Goal: Transaction & Acquisition: Book appointment/travel/reservation

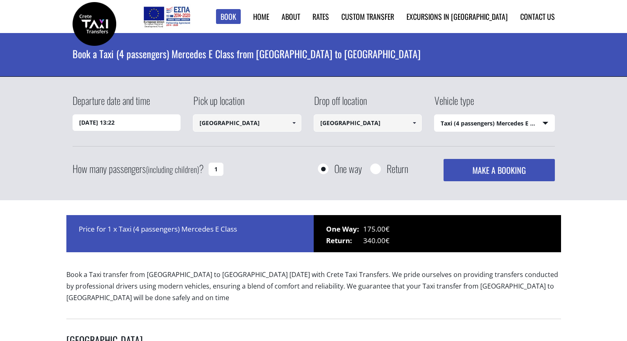
select select "540"
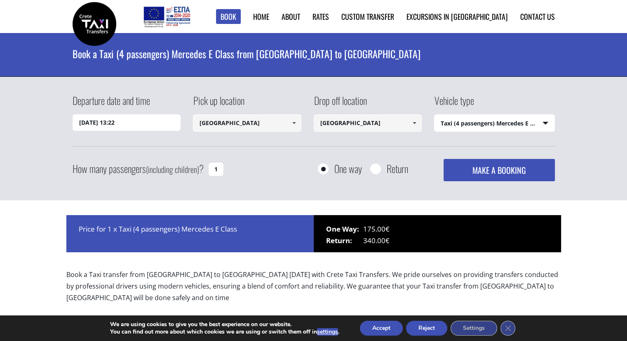
click at [151, 124] on input "24/09/2025 13:22" at bounding box center [127, 122] width 108 height 17
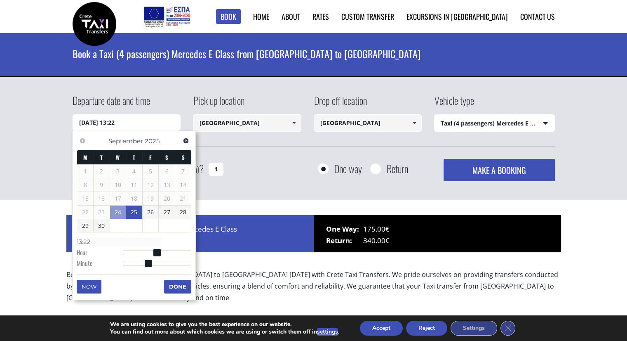
click at [132, 211] on link "25" at bounding box center [134, 211] width 16 height 13
type input "25/09/2025 00:00"
click at [236, 183] on div "Departure date and time 25/09/2025 00:00 Pick up location Chania city Select pi…" at bounding box center [313, 139] width 627 height 124
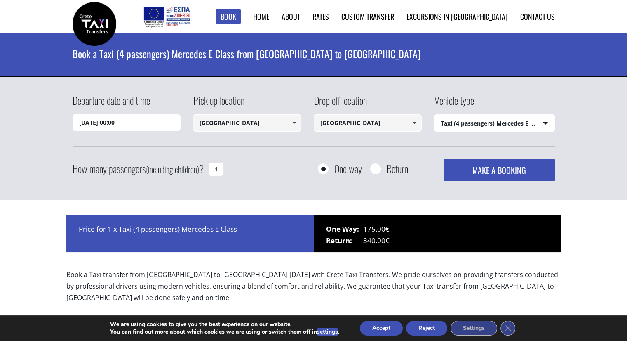
click at [218, 170] on input "1" at bounding box center [216, 169] width 15 height 13
type input "3"
click at [519, 121] on select "Select vehicle type Taxi (4 passengers) Mercedes E Class Mini Van (7 passengers…" at bounding box center [495, 123] width 120 height 17
click at [435, 115] on select "Select vehicle type Taxi (4 passengers) Mercedes E Class Mini Van (7 passengers…" at bounding box center [495, 123] width 120 height 17
click at [492, 167] on button "MAKE A BOOKING" at bounding box center [499, 170] width 111 height 22
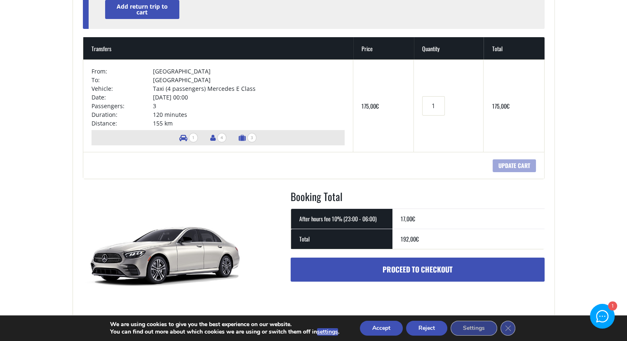
scroll to position [165, 0]
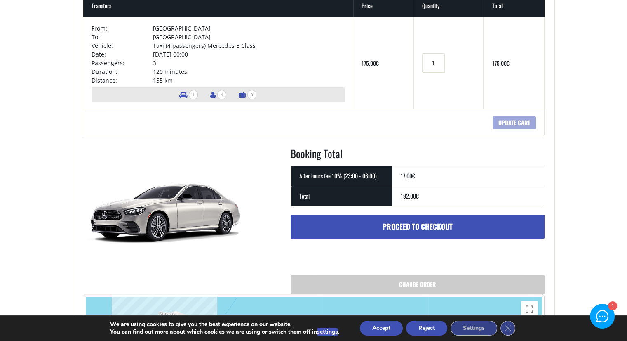
click at [435, 223] on link "Proceed to checkout" at bounding box center [418, 227] width 254 height 24
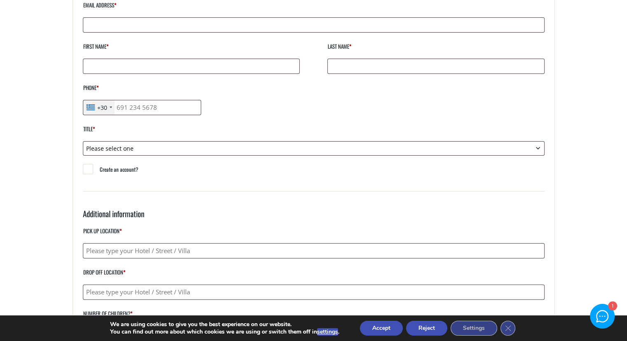
scroll to position [206, 0]
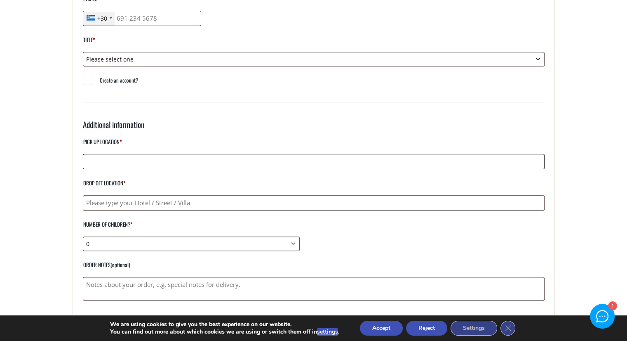
click at [408, 164] on input "Pick up location *" at bounding box center [314, 161] width 462 height 15
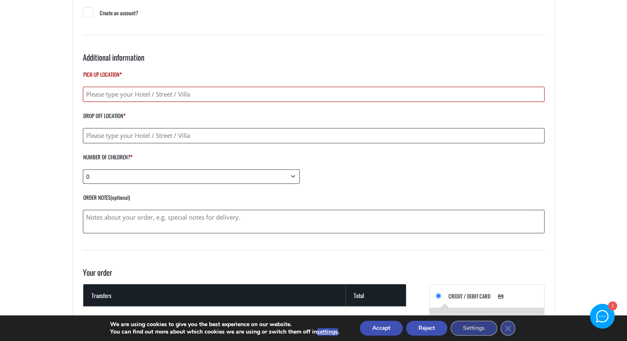
scroll to position [248, 0]
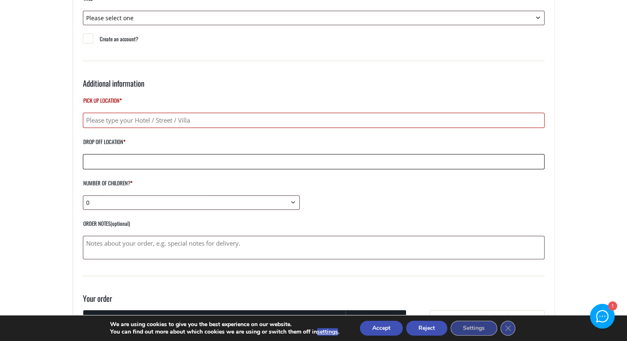
click at [197, 160] on input "Drop off location *" at bounding box center [314, 161] width 462 height 15
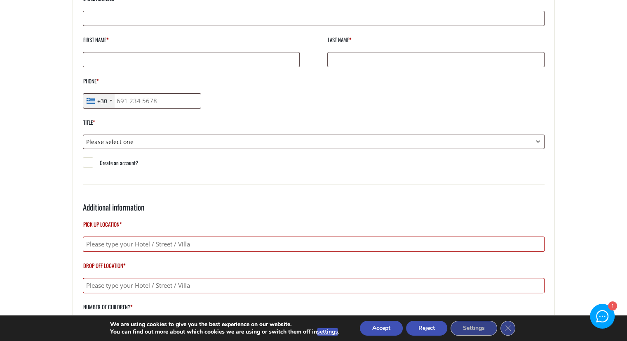
scroll to position [0, 0]
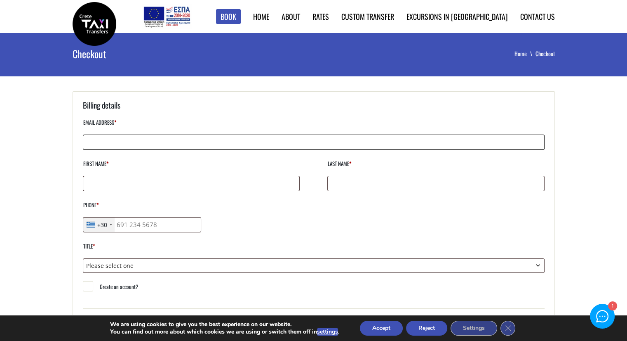
click at [196, 143] on input "Email address *" at bounding box center [314, 141] width 462 height 15
type input "etzol.andrew@gmail.com"
click at [191, 181] on input "First name *" at bounding box center [191, 183] width 217 height 15
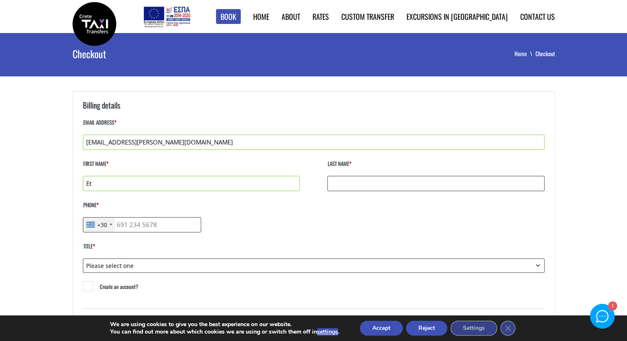
click at [196, 182] on input "Et" at bounding box center [191, 183] width 217 height 15
type input "Etzol"
click at [384, 177] on input "Last name *" at bounding box center [436, 183] width 217 height 15
type input "Andrew"
click at [156, 227] on input "Phone *" at bounding box center [142, 224] width 119 height 15
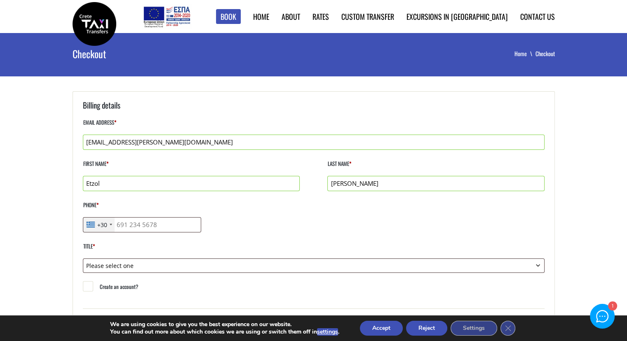
click at [112, 222] on div "+30" at bounding box center [98, 224] width 31 height 14
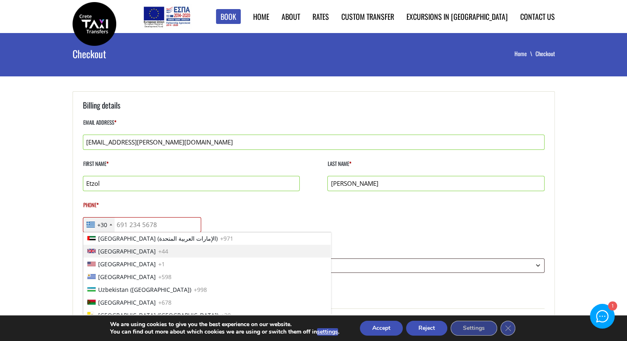
scroll to position [2842, 0]
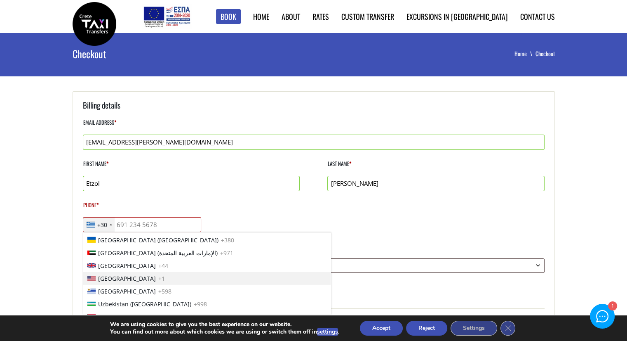
click at [129, 276] on span "United States" at bounding box center [127, 278] width 58 height 9
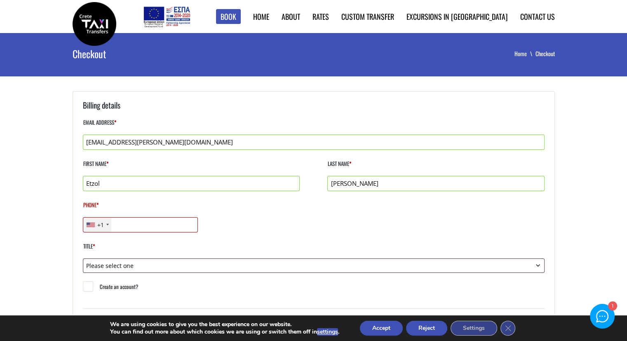
click at [150, 225] on input "Phone *" at bounding box center [141, 224] width 116 height 15
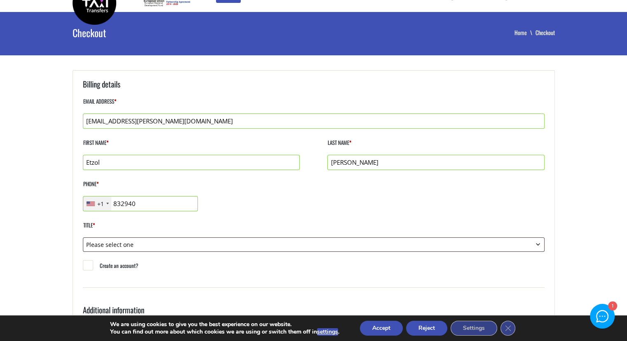
scroll to position [41, 0]
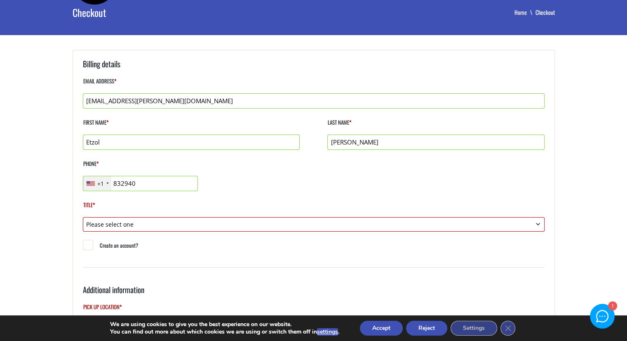
click at [144, 184] on input "832940" at bounding box center [141, 183] width 116 height 15
type input "8329403900"
click at [243, 227] on select "Please select one Mr. Mrs." at bounding box center [314, 224] width 462 height 14
select select "mr"
click at [83, 217] on select "Please select one Mr. Mrs." at bounding box center [314, 224] width 462 height 14
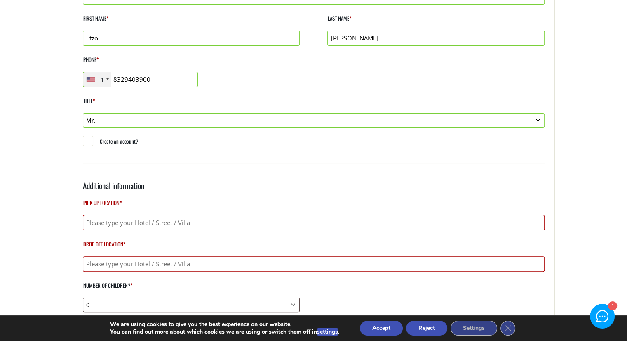
scroll to position [165, 0]
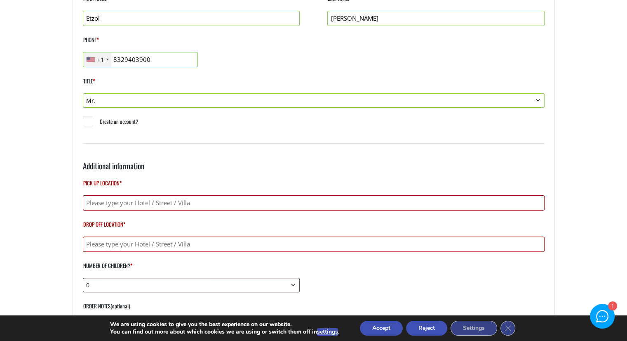
click at [85, 121] on input "Create an account?" at bounding box center [88, 122] width 10 height 10
checkbox input "true"
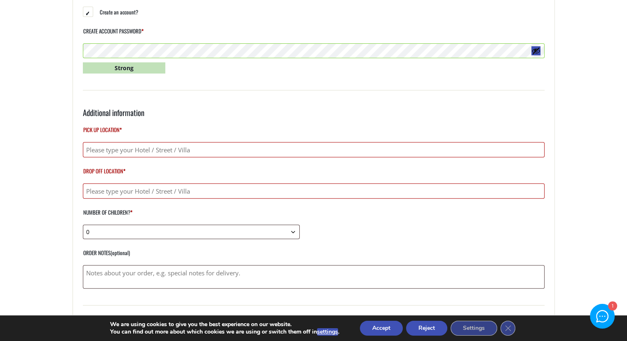
scroll to position [289, 0]
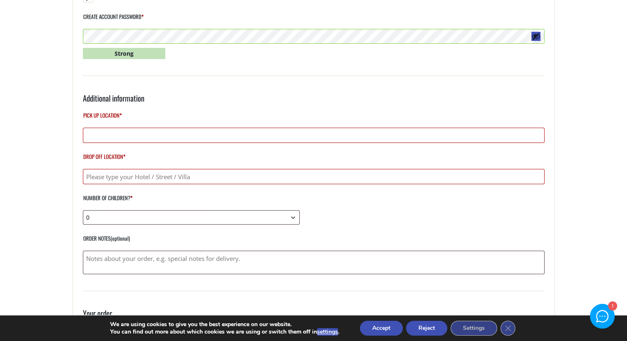
click at [237, 133] on input "Pick up location *" at bounding box center [314, 134] width 462 height 15
click at [148, 134] on input "Pick up location *" at bounding box center [314, 134] width 462 height 15
paste input "Chania Off Airport Shuttle [GEOGRAPHIC_DATA], Souda 731 00, [GEOGRAPHIC_DATA]"
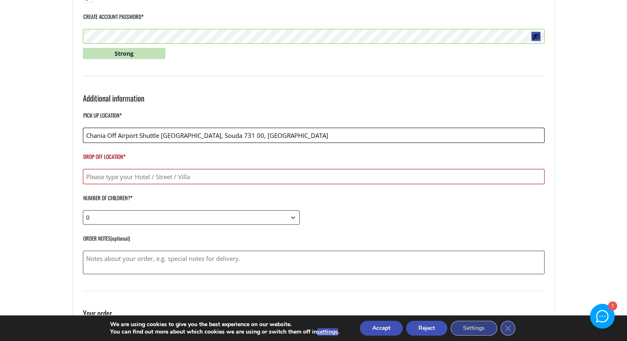
type input "Chania Off Airport Shuttle [GEOGRAPHIC_DATA], Souda 731 00, [GEOGRAPHIC_DATA]"
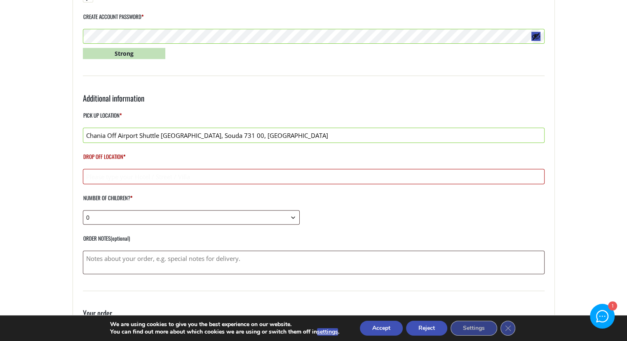
click at [155, 174] on input "Drop off location *" at bounding box center [314, 176] width 462 height 15
paste input "Koroneou 26 & Agiou Titou Heraklio Town, Greece 71202"
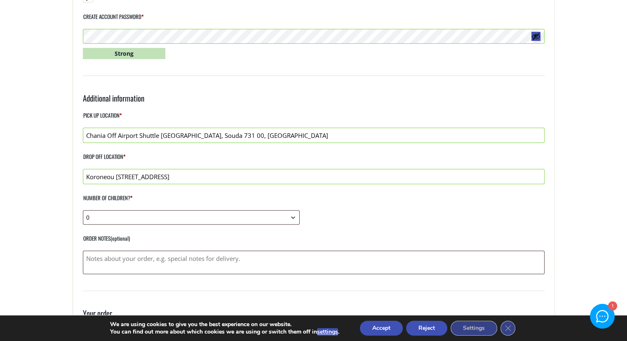
click at [85, 174] on input "Koroneou 26 & Agiou Titou Heraklio Town, Greece 71202" at bounding box center [314, 176] width 462 height 15
paste input "Ibis Styles"
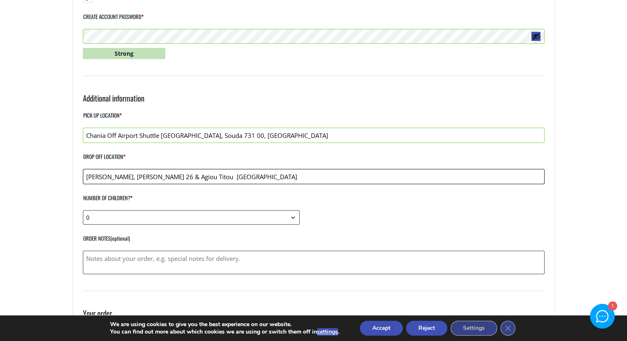
scroll to position [330, 0]
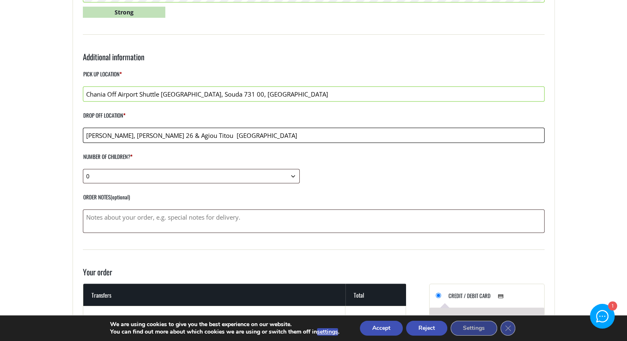
type input "Ibis Styles, Koroneou 26 & Agiou Titou Heraklio Town, Greece 71202"
click at [297, 176] on select "0 1 2 3 4 5 6 7 8 9 10" at bounding box center [191, 176] width 217 height 14
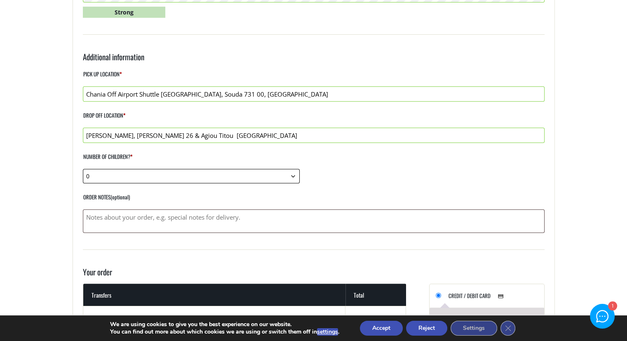
select select "1"
click at [83, 169] on select "0 1 2 3 4 5 6 7 8 9 10" at bounding box center [191, 176] width 217 height 14
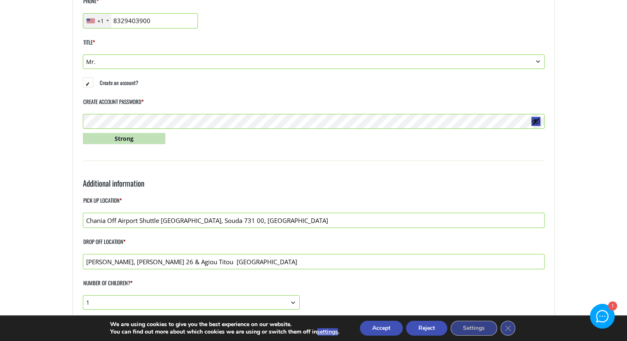
scroll to position [41, 0]
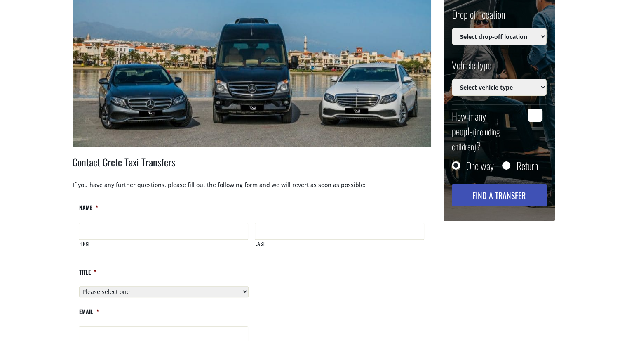
scroll to position [206, 0]
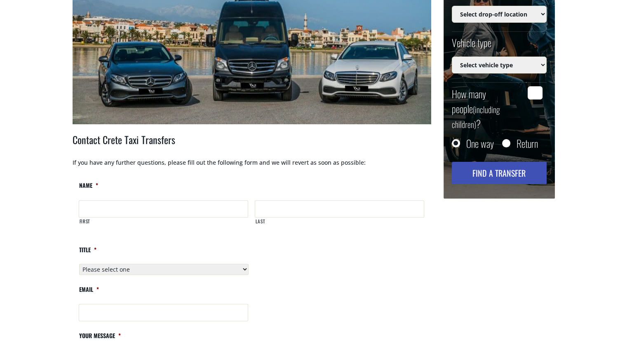
type input "24/09/2025 11:26"
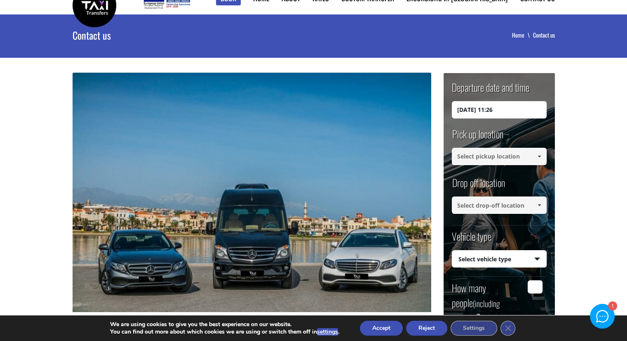
scroll to position [0, 0]
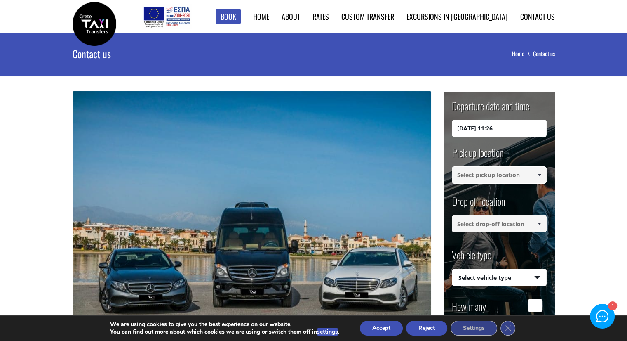
click at [542, 55] on li "Contact us" at bounding box center [544, 54] width 22 height 8
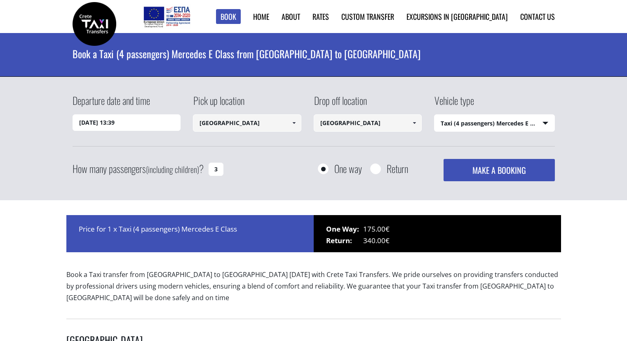
select select "540"
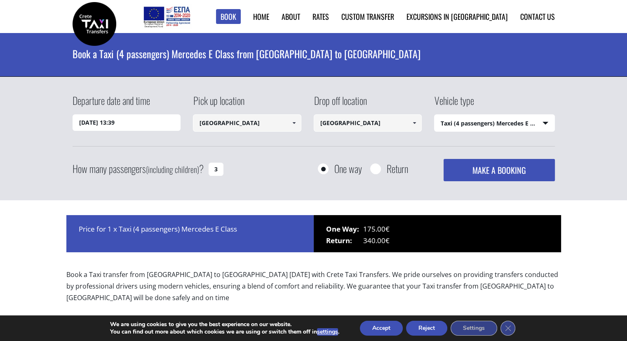
click at [128, 124] on input "24/09/2025 13:39" at bounding box center [127, 122] width 108 height 17
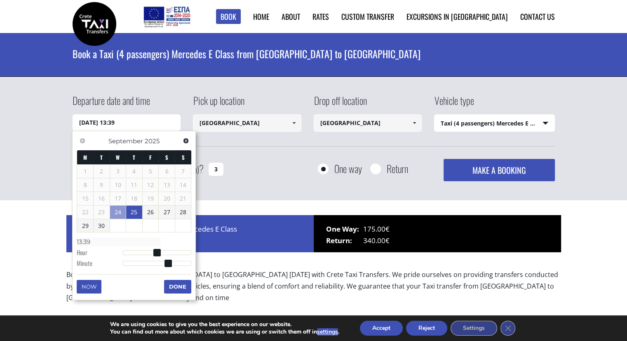
click at [139, 212] on link "25" at bounding box center [134, 211] width 16 height 13
type input "25/09/2025 01:00"
type input "01:00"
type input "25/09/2025 02:00"
type input "02:00"
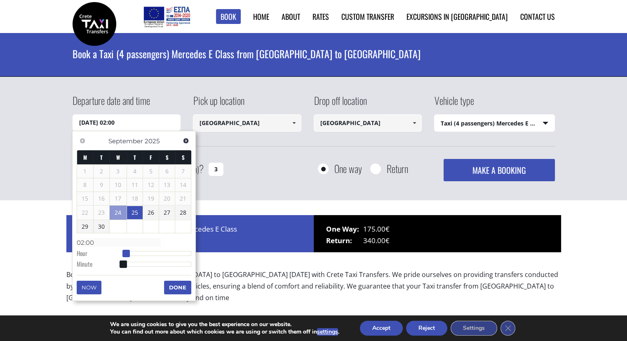
type input "25/09/2025 03:00"
type input "03:00"
type input "25/09/2025 04:00"
type input "04:00"
type input "25/09/2025 05:00"
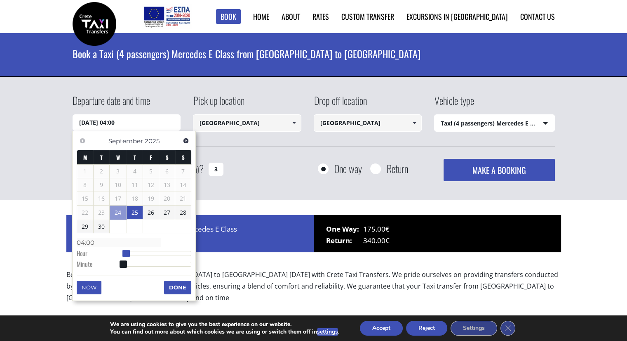
type input "05:00"
type input "25/09/2025 04:00"
type input "04:00"
type input "25/09/2025 03:00"
type input "03:00"
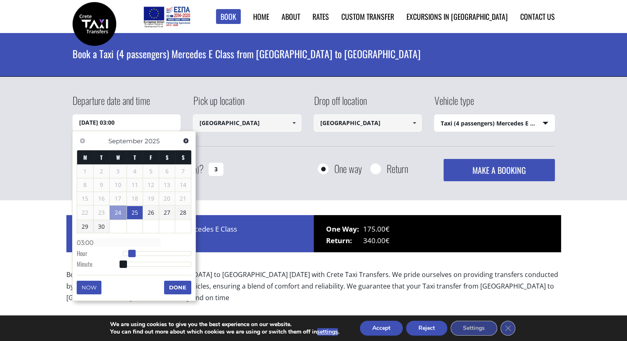
type input "25/09/2025 04:00"
type input "04:00"
type input "25/09/2025 05:00"
type input "05:00"
type input "25/09/2025 06:00"
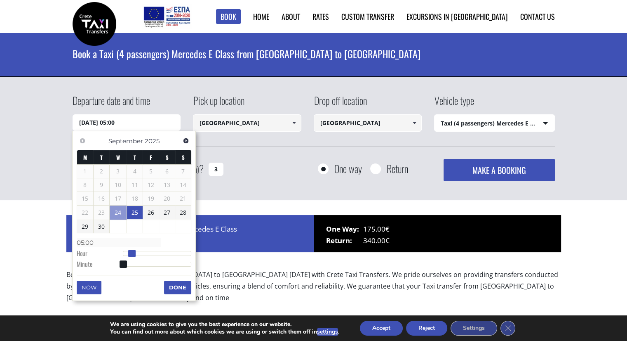
type input "06:00"
type input "25/09/2025 07:00"
type input "07:00"
type input "25/09/2025 09:00"
type input "09:00"
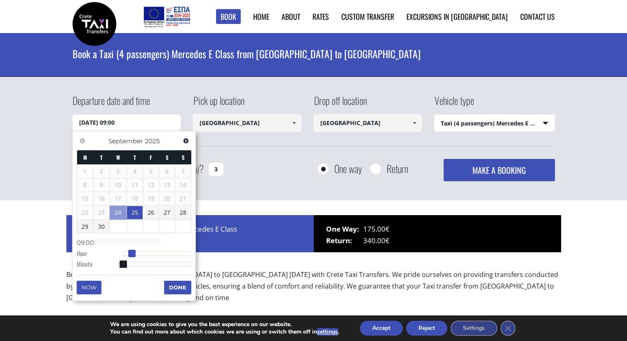
type input "25/09/2025 10:00"
type input "10:00"
type input "25/09/2025 11:00"
type input "11:00"
type input "25/09/2025 12:00"
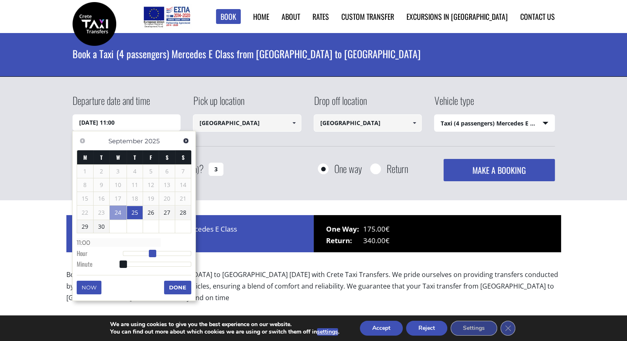
type input "12:00"
type input "25/09/2025 13:00"
type input "13:00"
type input "25/09/2025 14:00"
type input "14:00"
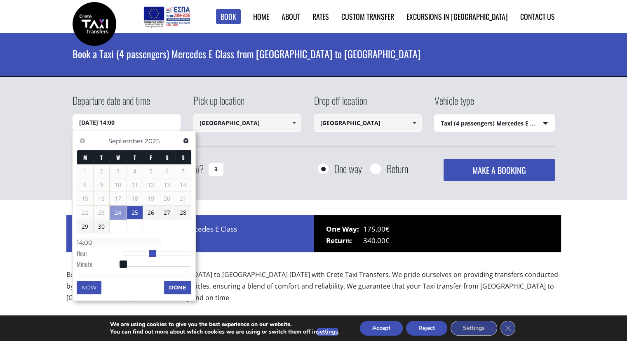
type input "25/09/2025 15:00"
type input "15:00"
type input "25/09/2025 16:00"
type input "16:00"
type input "25/09/2025 17:00"
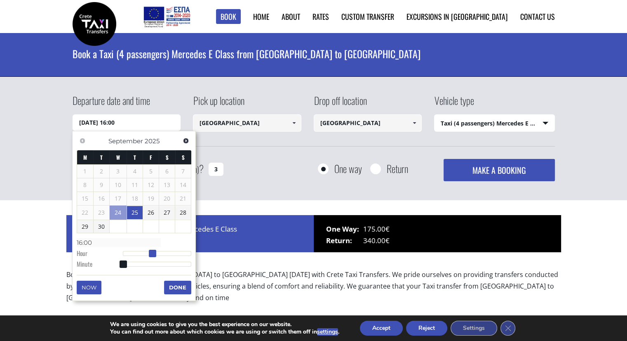
type input "17:00"
type input "25/09/2025 18:00"
type input "18:00"
type input "25/09/2025 19:00"
type input "19:00"
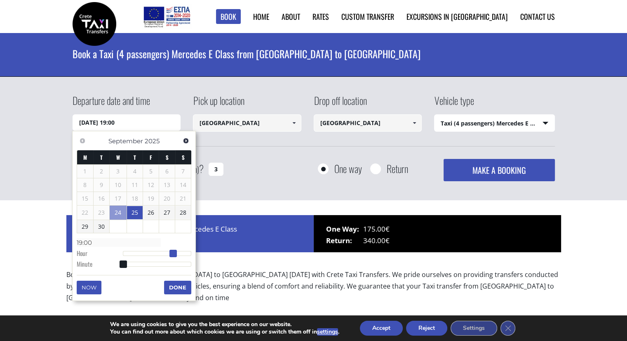
type input "25/09/2025 20:00"
type input "20:00"
type input "25/09/2025 19:00"
type input "19:00"
type input "25/09/2025 18:00"
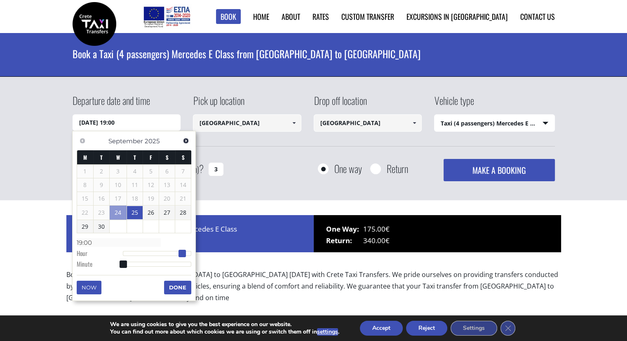
type input "18:00"
type input "25/09/2025 16:00"
type input "16:00"
type input "25/09/2025 15:00"
type input "15:00"
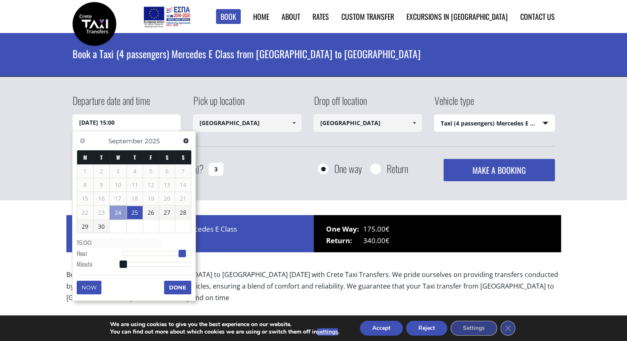
type input "25/09/2025 14:00"
type input "14:00"
type input "25/09/2025 13:00"
type input "13:00"
type input "25/09/2025 12:00"
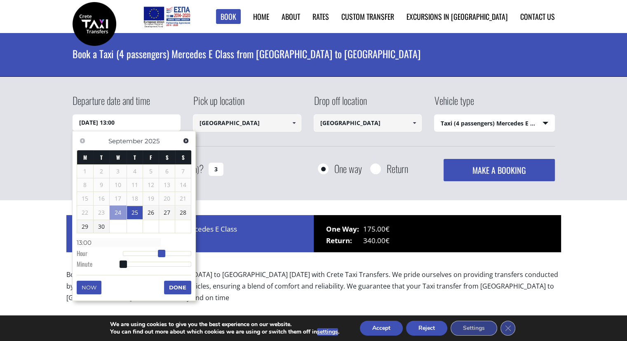
type input "12:00"
type input "25/09/2025 11:00"
type input "11:00"
type input "25/09/2025 10:00"
type input "10:00"
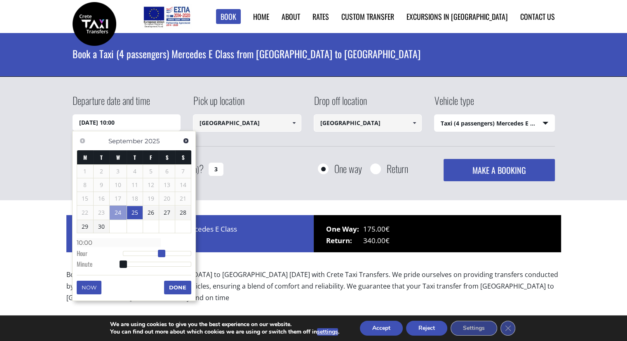
type input "25/09/2025 09:00"
type input "09:00"
type input "25/09/2025 08:00"
type input "08:00"
type input "25/09/2025 07:00"
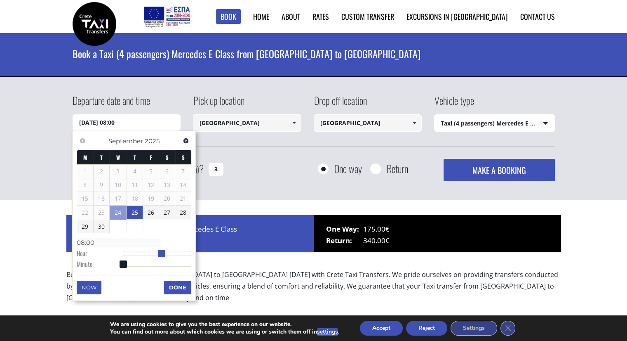
type input "07:00"
type input "25/09/2025 06:00"
type input "06:00"
type input "25/09/2025 05:00"
type input "05:00"
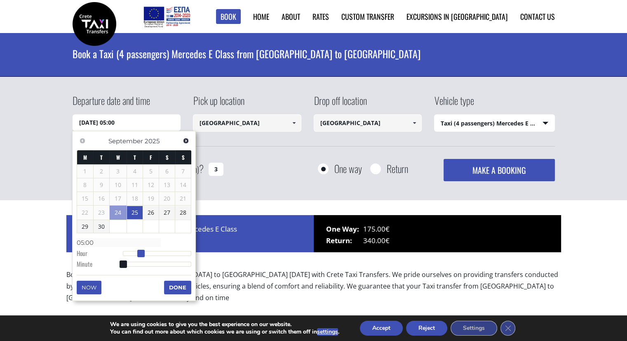
type input "25/09/2025 04:00"
type input "04:00"
type input "25/09/2025 03:00"
type input "03:00"
type input "25/09/2025 01:00"
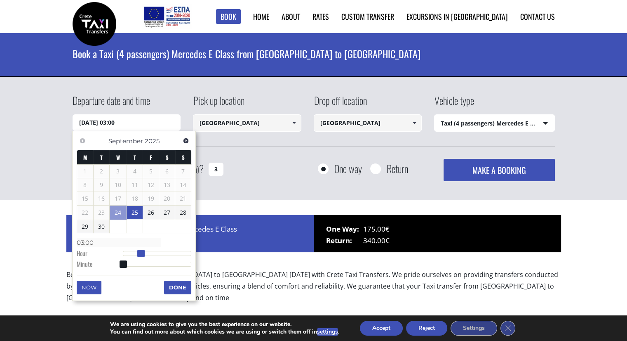
type input "01:00"
type input "25/09/2025 00:00"
type input "00:00"
drag, startPoint x: 127, startPoint y: 251, endPoint x: 121, endPoint y: 253, distance: 6.0
click at [123, 253] on div at bounding box center [157, 253] width 69 height 5
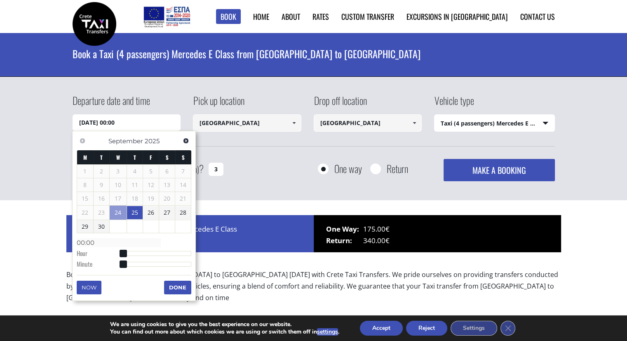
click at [132, 210] on link "25" at bounding box center [135, 212] width 16 height 13
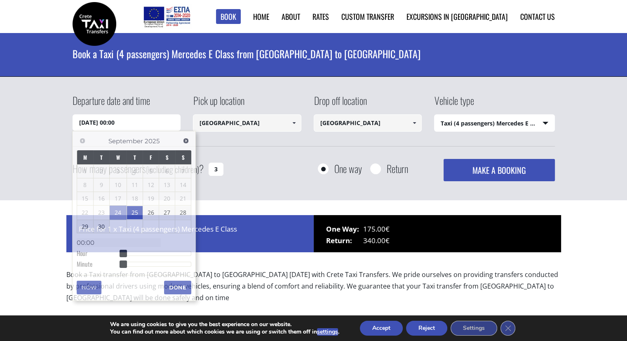
click at [254, 176] on div "How many passengers (including children) ? 3 One way Return MAKE A BOOKING Plea…" at bounding box center [314, 170] width 483 height 22
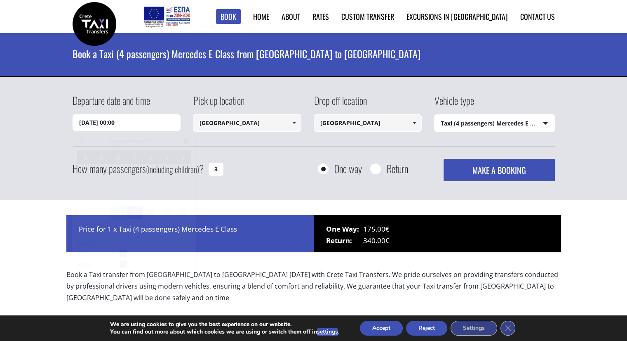
click at [160, 127] on input "25/09/2025 00:00" at bounding box center [127, 122] width 108 height 17
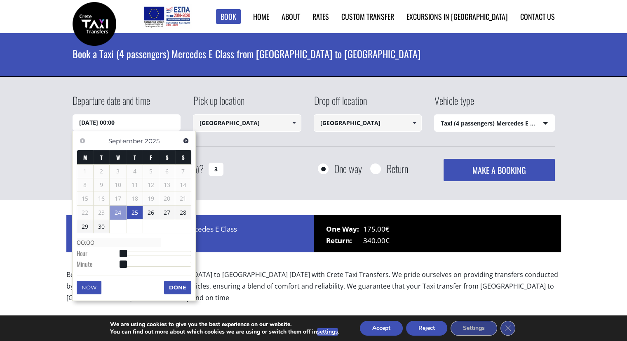
type input "25/09/2025 01:00"
type input "01:00"
type input "25/09/2025 02:00"
type input "02:00"
type input "25/09/2025 03:00"
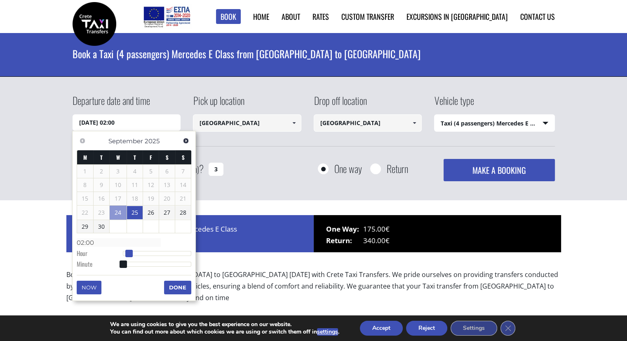
type input "03:00"
type input "25/09/2025 04:00"
type input "04:00"
type input "25/09/2025 05:00"
type input "05:00"
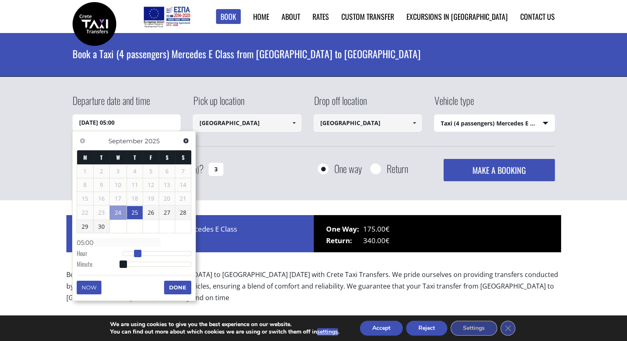
type input "25/09/2025 04:00"
type input "04:00"
type input "25/09/2025 05:00"
type input "05:00"
type input "25/09/2025 06:00"
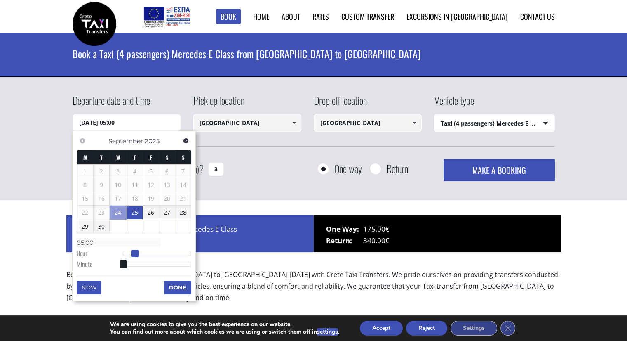
type input "06:00"
type input "25/09/2025 07:00"
type input "07:00"
type input "25/09/2025 08:00"
type input "08:00"
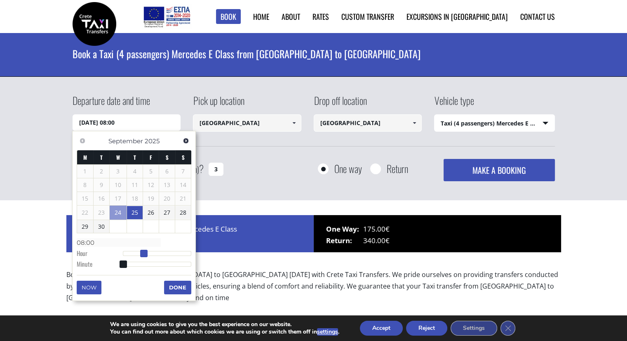
type input "25/09/2025 09:00"
type input "09:00"
type input "25/09/2025 10:00"
type input "10:00"
type input "25/09/2025 11:00"
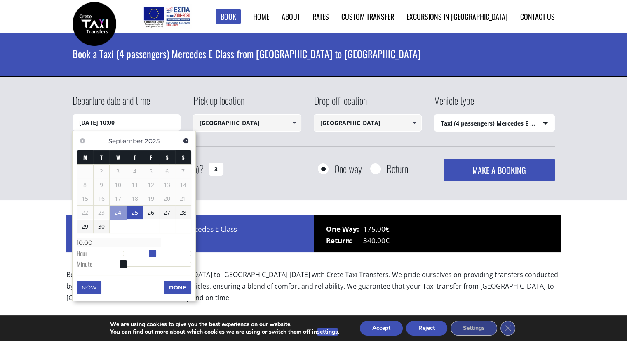
type input "11:00"
type input "25/09/2025 12:00"
type input "12:00"
type input "25/09/2025 13:00"
type input "13:00"
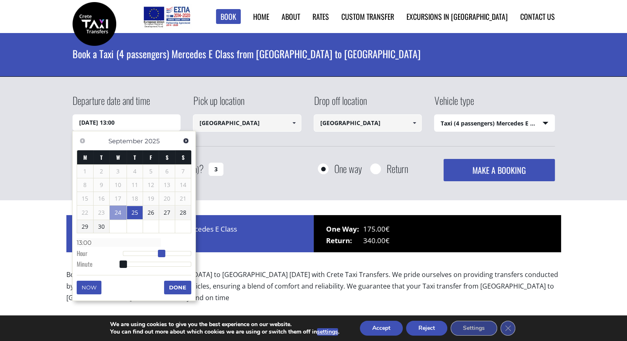
drag, startPoint x: 124, startPoint y: 254, endPoint x: 163, endPoint y: 253, distance: 38.4
click at [163, 253] on span at bounding box center [161, 253] width 7 height 7
click at [178, 287] on button "Done" at bounding box center [177, 287] width 27 height 13
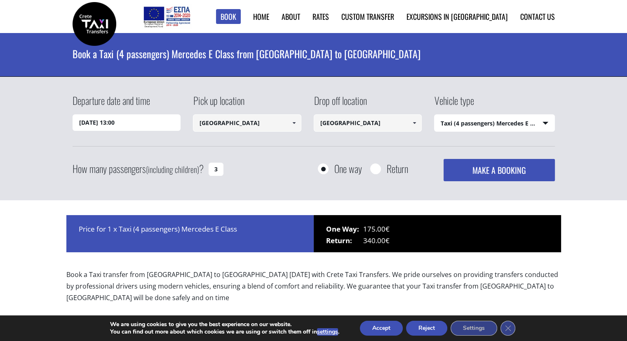
click at [505, 170] on button "MAKE A BOOKING" at bounding box center [499, 170] width 111 height 22
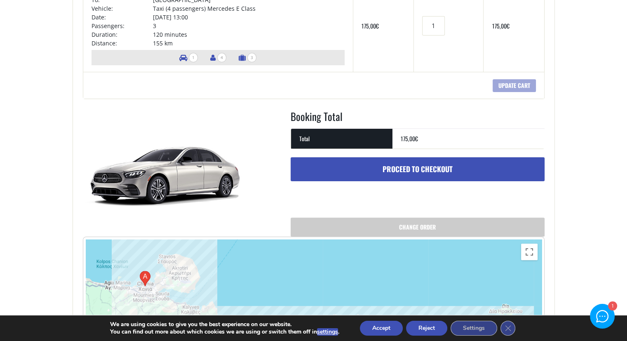
scroll to position [206, 0]
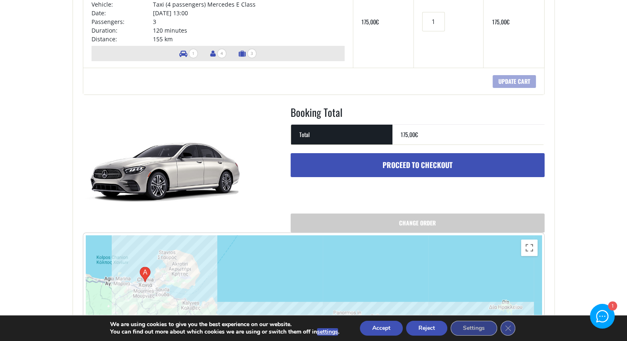
click at [446, 162] on link "Proceed to checkout" at bounding box center [418, 165] width 254 height 24
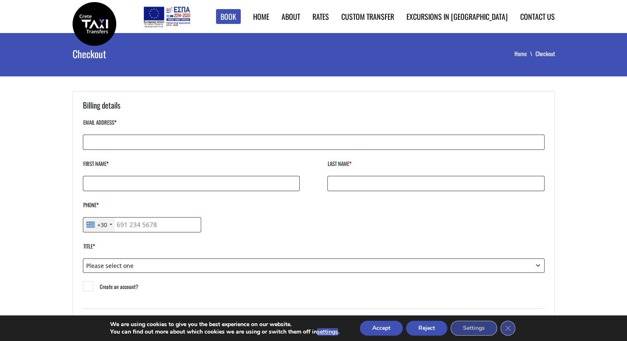
click at [213, 140] on input "Email address *" at bounding box center [314, 141] width 462 height 15
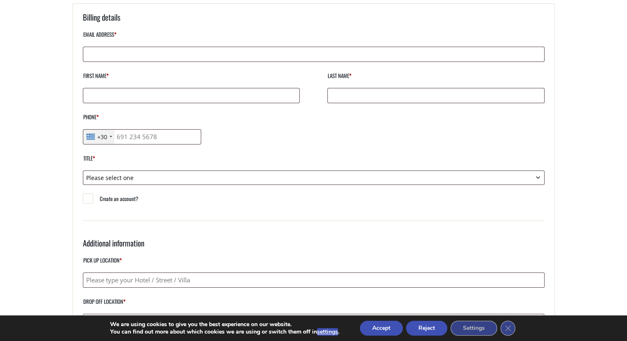
scroll to position [83, 0]
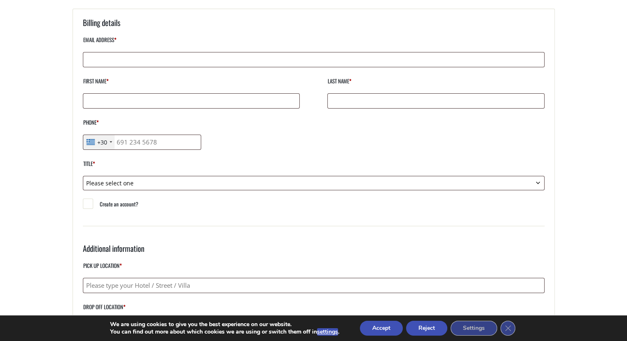
click at [183, 57] on input "Email address *" at bounding box center [314, 59] width 462 height 15
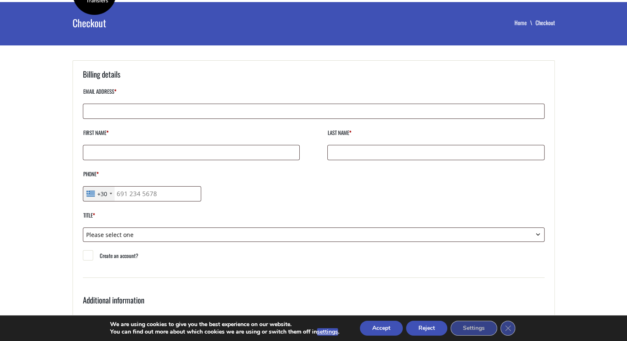
scroll to position [0, 0]
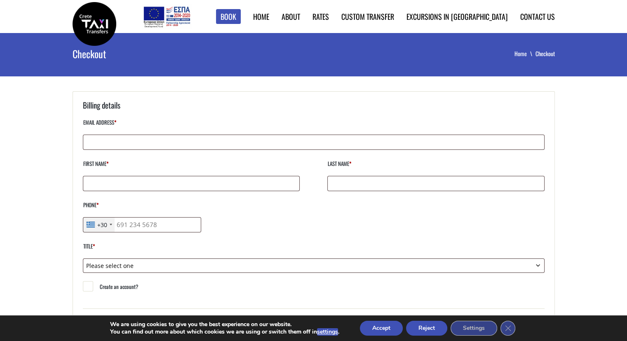
click at [203, 142] on input "Email address *" at bounding box center [314, 141] width 462 height 15
type input "[EMAIL_ADDRESS][PERSON_NAME][DOMAIN_NAME]"
click at [176, 186] on input "First name *" at bounding box center [191, 183] width 217 height 15
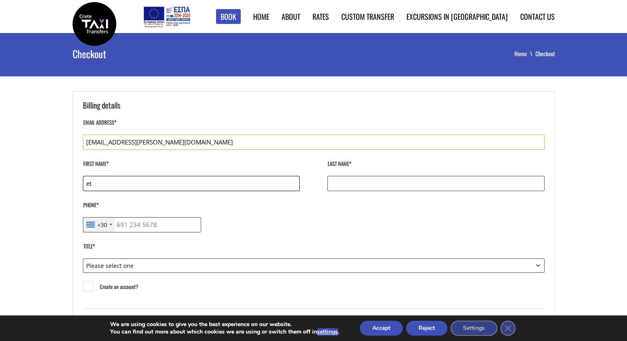
type input "e"
type input "Etzol"
click at [385, 186] on input "Last name *" at bounding box center [436, 183] width 217 height 15
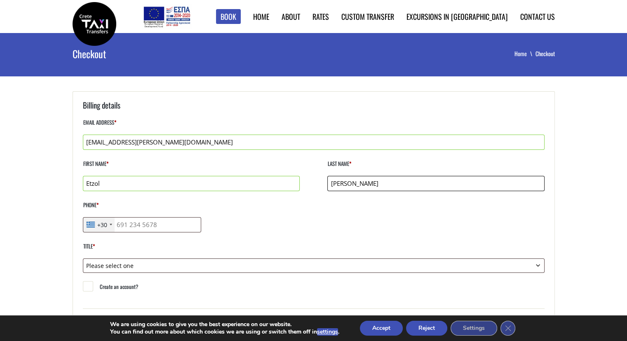
type input "Andrew"
click at [98, 222] on div "+30" at bounding box center [102, 224] width 10 height 9
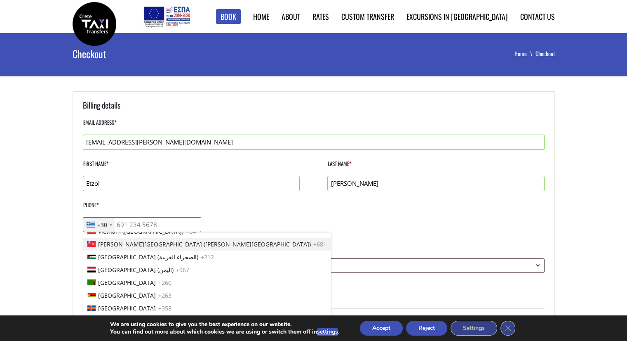
scroll to position [2884, 0]
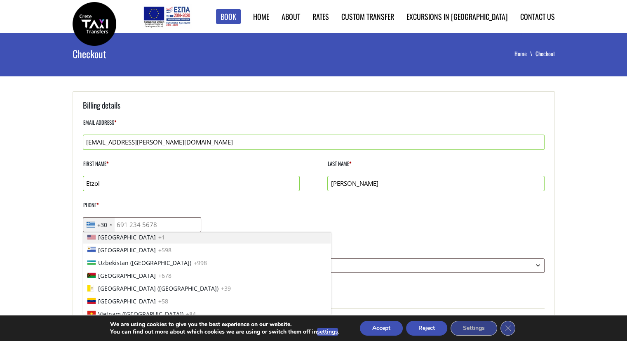
click at [117, 238] on span "United States" at bounding box center [127, 237] width 58 height 9
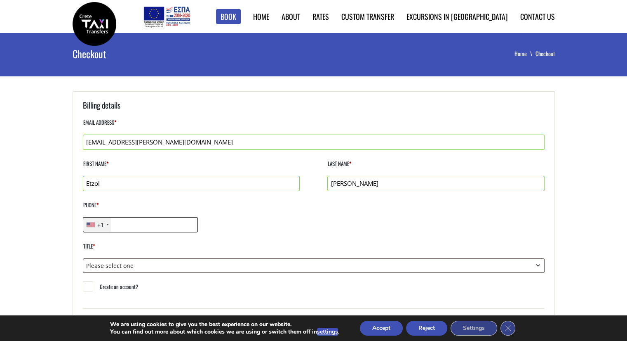
click at [156, 226] on input "Phone *" at bounding box center [141, 224] width 116 height 15
type input "8329403900"
click at [181, 264] on select "Please select one Mr. Mrs." at bounding box center [314, 265] width 462 height 14
select select "mr"
click at [83, 258] on select "Please select one Mr. Mrs." at bounding box center [314, 265] width 462 height 14
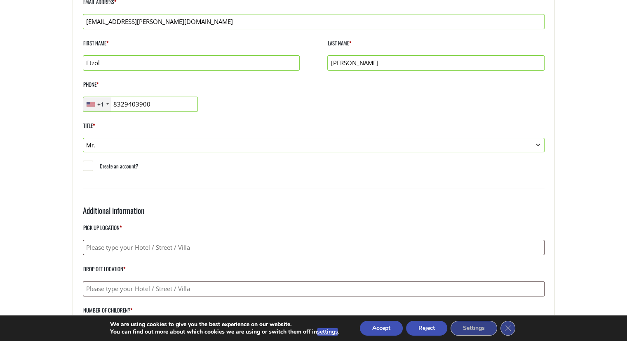
scroll to position [124, 0]
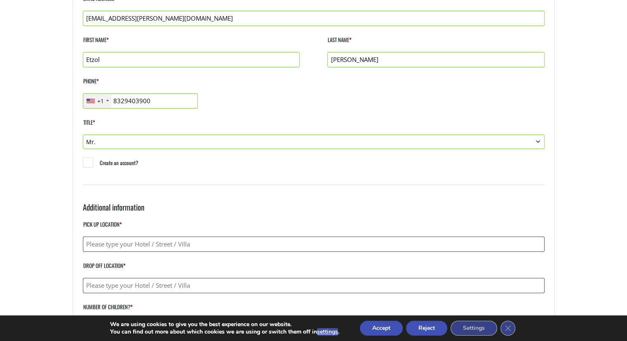
click at [90, 162] on input "Create an account?" at bounding box center [88, 163] width 10 height 10
checkbox input "true"
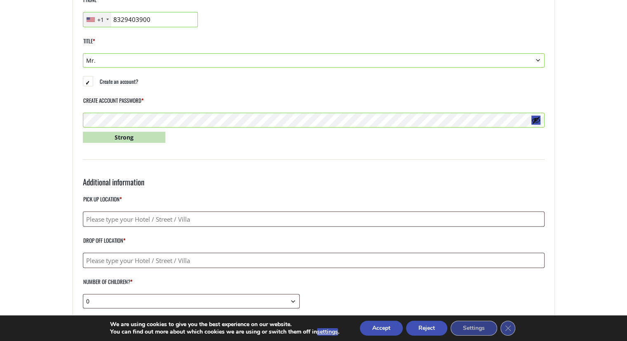
scroll to position [206, 0]
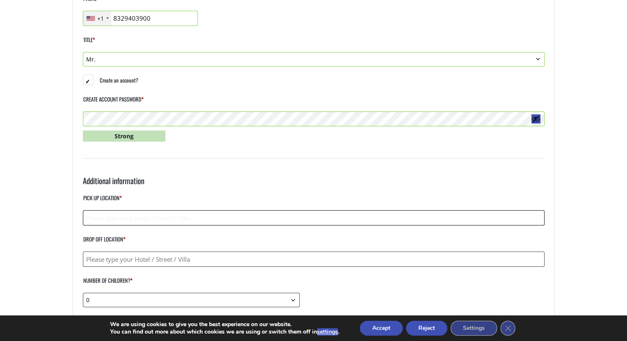
click at [217, 218] on input "Pick up location *" at bounding box center [314, 217] width 462 height 15
click at [202, 254] on input "Drop off location *" at bounding box center [314, 258] width 462 height 15
paste input "Koroneou 26 & Agiou Titou Heraklio Town, Greece 71202"
click at [86, 259] on input "Koroneou 26 & Agiou Titou Heraklio Town, Greece 71202" at bounding box center [314, 258] width 462 height 15
paste input "Ibis Styles"
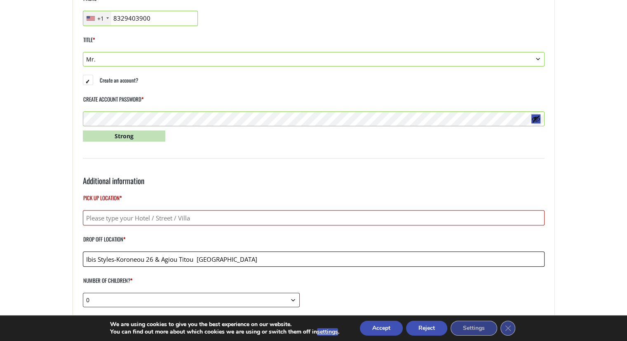
type input "Ibis Styles-Koroneou 26 & Agiou Titou [GEOGRAPHIC_DATA]"
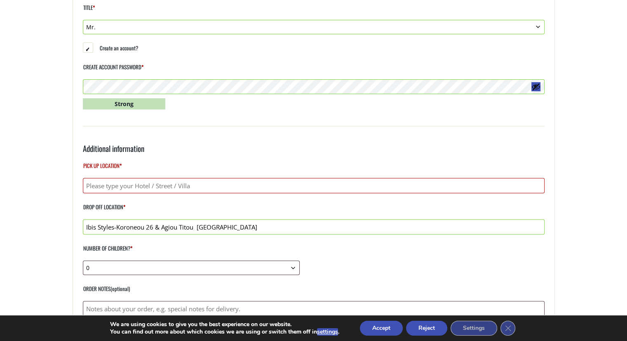
scroll to position [248, 0]
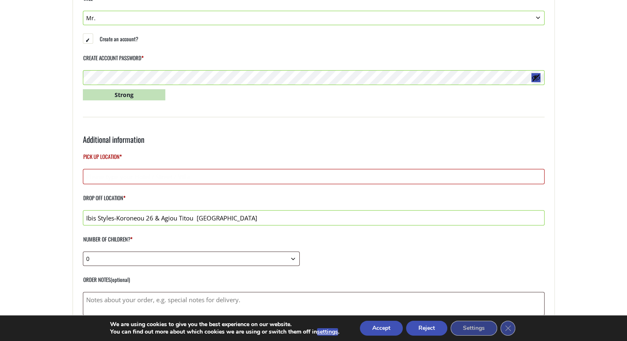
click at [176, 174] on input "Pick up location *" at bounding box center [314, 176] width 462 height 15
paste input "Chania Off Airport Shuttle [GEOGRAPHIC_DATA], Souda 731 00, [GEOGRAPHIC_DATA]"
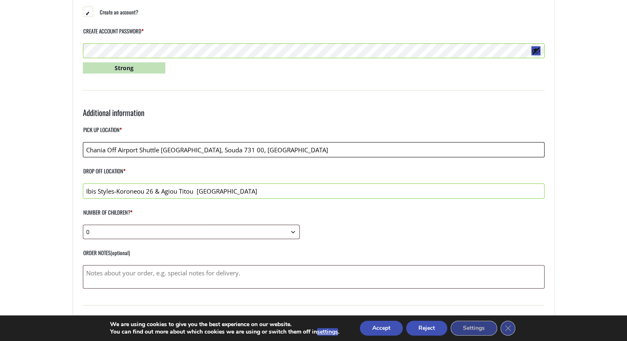
scroll to position [289, 0]
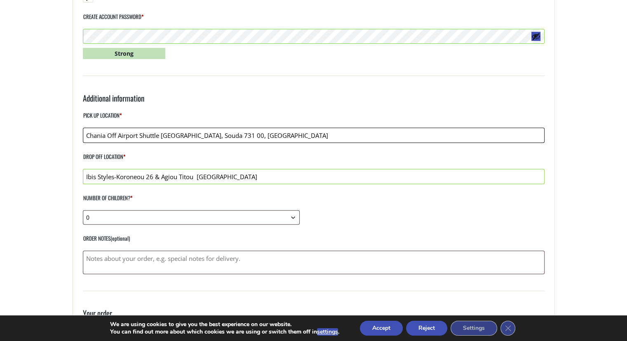
type input "Chania Off Airport Shuttle [GEOGRAPHIC_DATA], Souda 731 00, [GEOGRAPHIC_DATA]"
click at [287, 218] on select "0 1 2 3 4 5 6 7 8 9 10" at bounding box center [191, 217] width 217 height 14
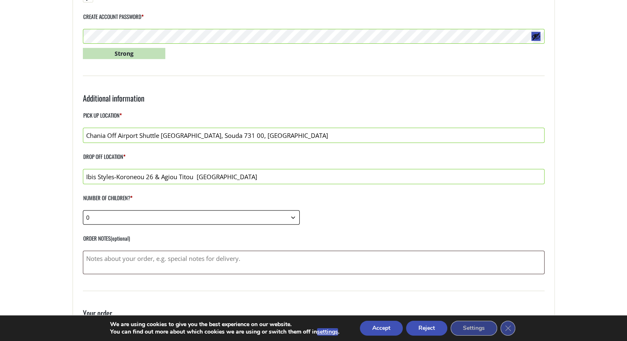
select select "1"
click at [83, 210] on select "0 1 2 3 4 5 6 7 8 9 10" at bounding box center [191, 217] width 217 height 14
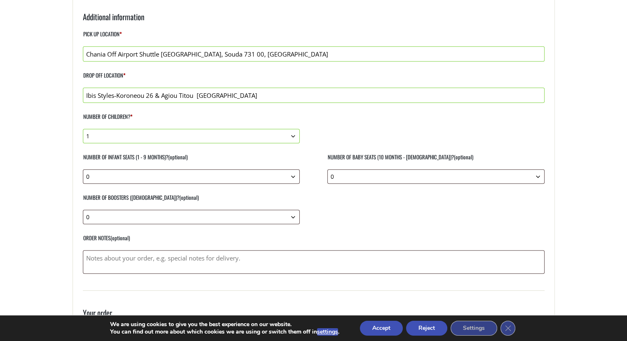
scroll to position [371, 0]
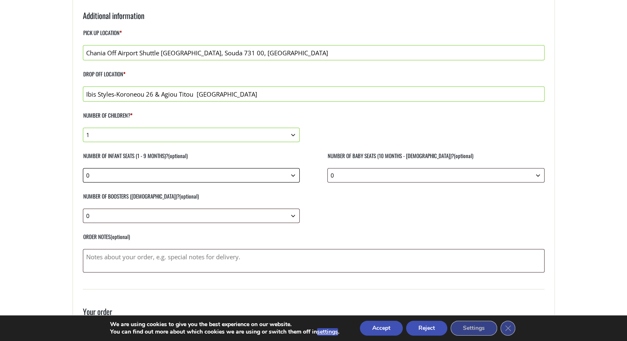
click at [293, 174] on select "0 1 2 3 4 5 6 7 8 9 10" at bounding box center [191, 175] width 217 height 14
select select "1"
click at [83, 168] on select "0 1 2 3 4 5 6 7 8 9 10" at bounding box center [191, 175] width 217 height 14
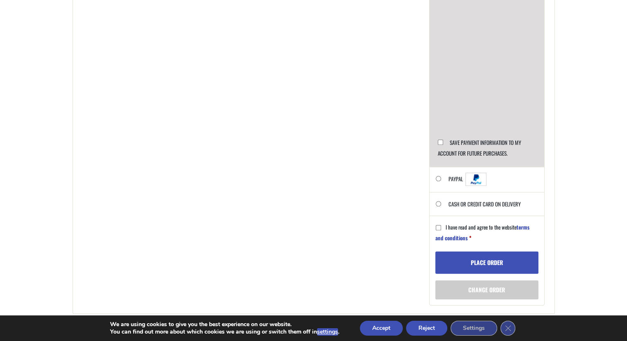
scroll to position [866, 0]
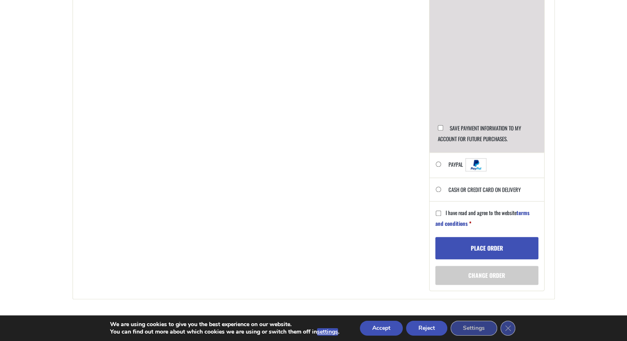
click at [436, 211] on input "I have read and agree to the website terms and conditions *" at bounding box center [438, 212] width 5 height 5
checkbox input "true"
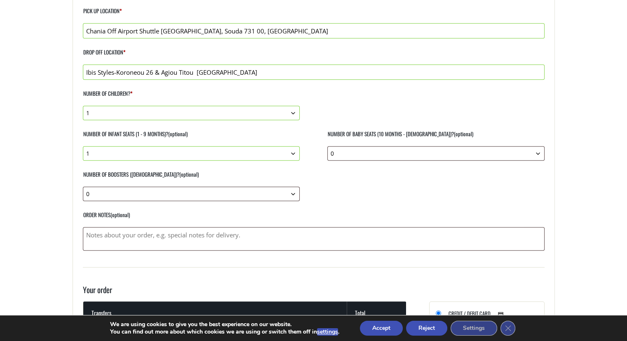
scroll to position [413, 0]
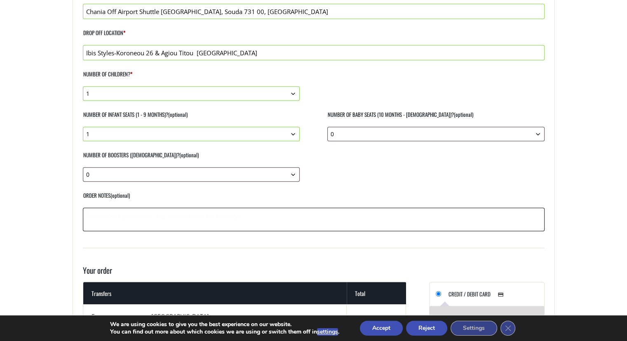
click at [274, 211] on textarea "Order notes (optional)" at bounding box center [314, 220] width 462 height 24
click at [197, 216] on textarea "Please provide me with taxi driver info so i can communicate right before pickup" at bounding box center [314, 220] width 462 height 24
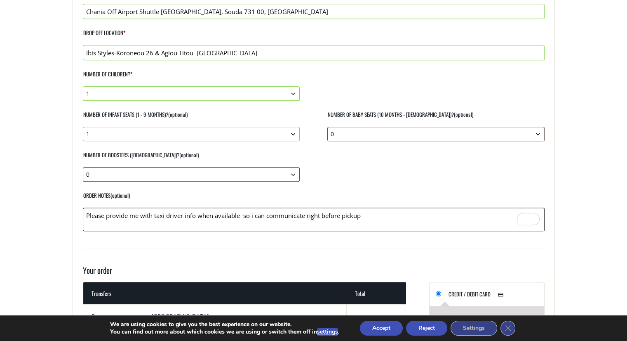
click at [196, 214] on textarea "Please provide me with taxi driver info when available so i can communicate rig…" at bounding box center [314, 220] width 462 height 24
click at [158, 226] on textarea "Please provide me with taxi driver information when available so i can communic…" at bounding box center [314, 220] width 462 height 24
click at [264, 215] on textarea "Please provide me with taxi driver information when available so i can communic…" at bounding box center [314, 220] width 462 height 24
click at [271, 216] on textarea "Please provide me with taxi driver information when available, so i can communi…" at bounding box center [314, 220] width 462 height 24
click at [343, 216] on textarea "Please provide me with taxi driver information when available so that i can com…" at bounding box center [314, 220] width 462 height 24
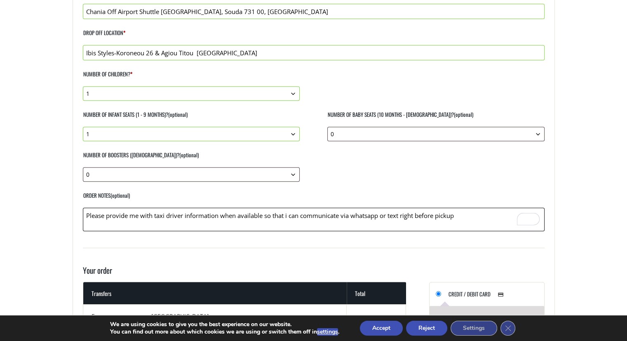
scroll to position [454, 0]
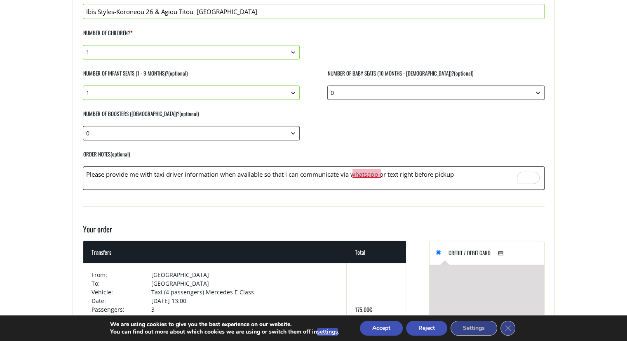
click at [363, 170] on textarea "Please provide me with taxi driver information when available so that i can com…" at bounding box center [314, 178] width 462 height 24
click at [364, 175] on textarea "Please provide me with taxi driver information when available so that i can com…" at bounding box center [314, 178] width 462 height 24
click at [361, 174] on textarea "Please provide me with taxi driver information when available so that i can com…" at bounding box center [314, 178] width 462 height 24
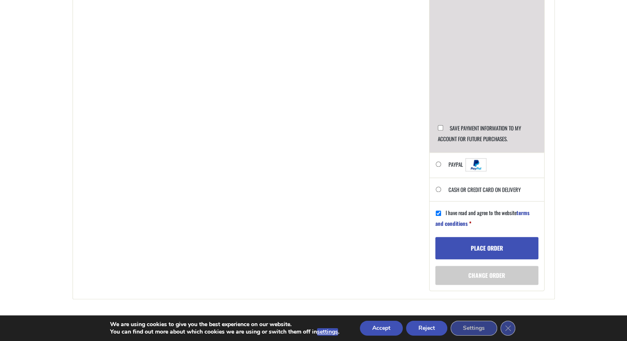
scroll to position [908, 0]
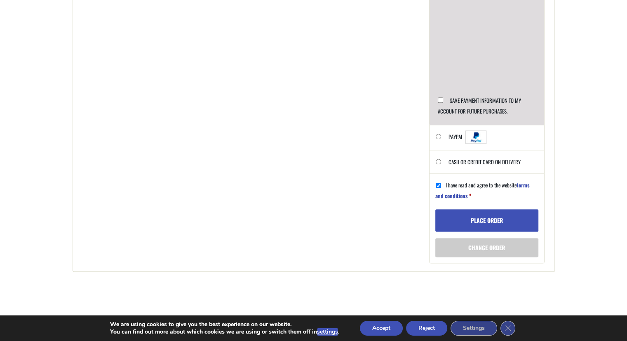
type textarea "Please provide me with taxi driver information when available so that i can com…"
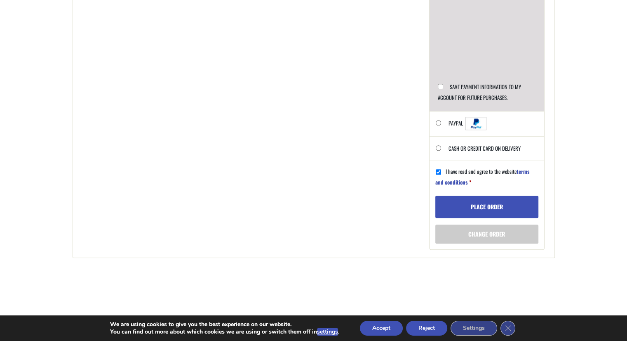
click at [483, 203] on button "Place order" at bounding box center [487, 207] width 103 height 22
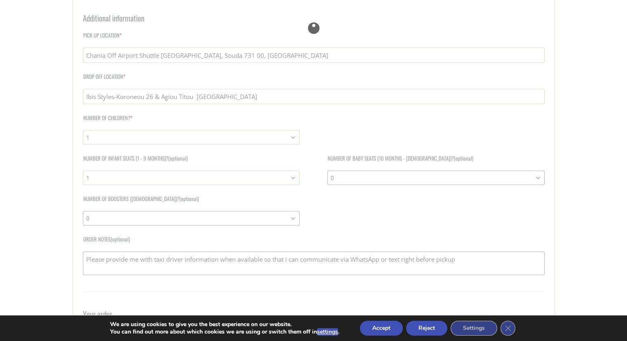
scroll to position [371, 0]
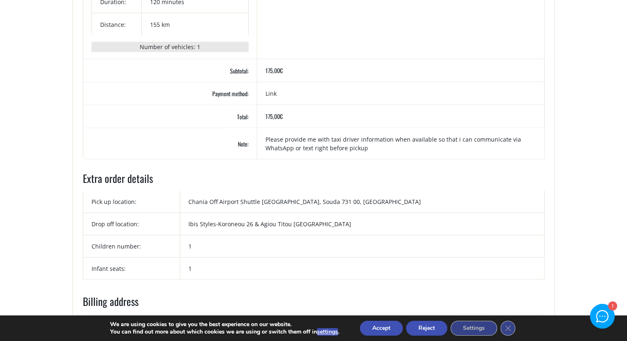
scroll to position [371, 0]
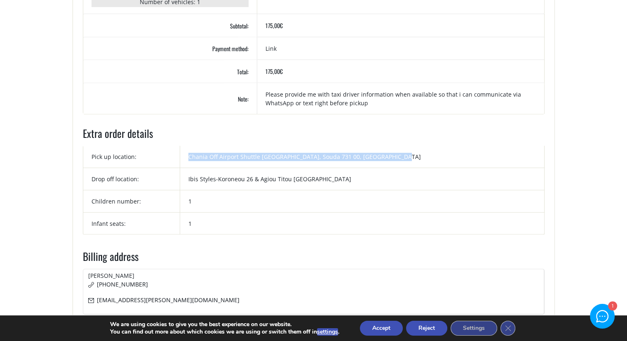
drag, startPoint x: 403, startPoint y: 159, endPoint x: 186, endPoint y: 163, distance: 216.2
click at [186, 163] on tr "Pick up location: [GEOGRAPHIC_DATA] Shuttle [GEOGRAPHIC_DATA], Souda 731 00, [G…" at bounding box center [314, 157] width 462 height 22
copy tr "Chania Off Airport Shuttle [GEOGRAPHIC_DATA], Souda 731 00, [GEOGRAPHIC_DATA]"
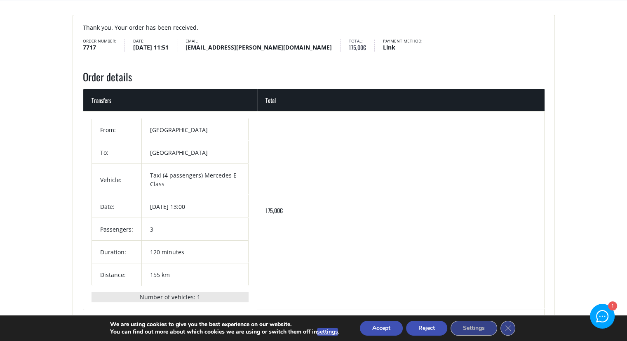
scroll to position [0, 0]
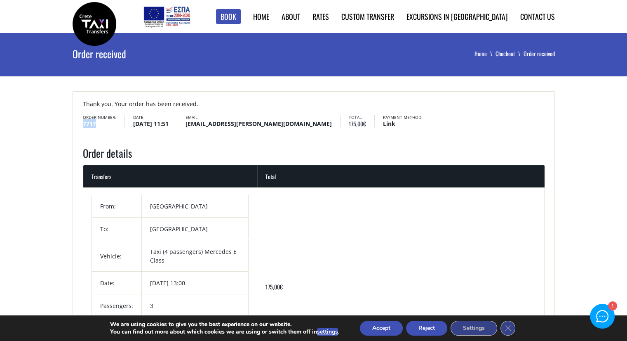
drag, startPoint x: 101, startPoint y: 123, endPoint x: 78, endPoint y: 122, distance: 22.7
drag, startPoint x: 85, startPoint y: 122, endPoint x: 289, endPoint y: 152, distance: 205.5
click at [289, 152] on h2 "Order details" at bounding box center [314, 156] width 462 height 20
drag, startPoint x: 109, startPoint y: 127, endPoint x: 97, endPoint y: 123, distance: 12.4
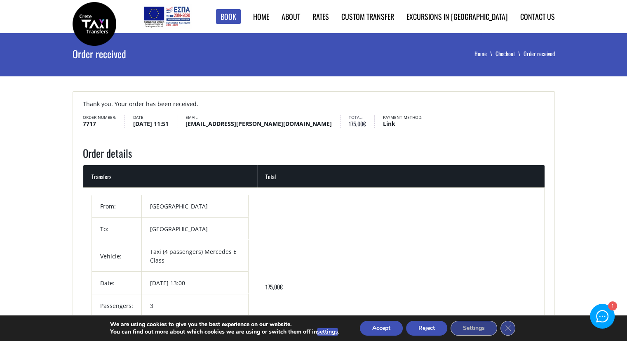
click at [97, 123] on strong "7717" at bounding box center [99, 123] width 33 height 9
drag, startPoint x: 107, startPoint y: 124, endPoint x: 83, endPoint y: 115, distance: 26.2
click at [83, 115] on li "Order number: 7717" at bounding box center [104, 121] width 42 height 13
copy li "Order number: 7717"
